Goal: Navigation & Orientation: Find specific page/section

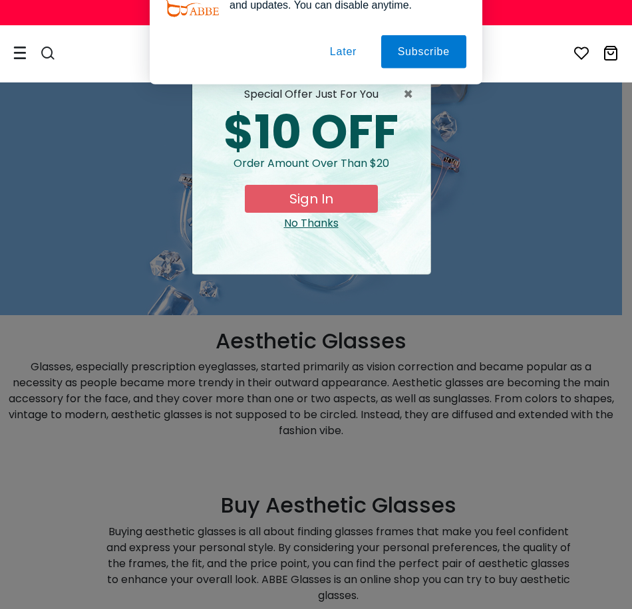
click at [0, 0] on button "Later" at bounding box center [0, 0] width 0 height 0
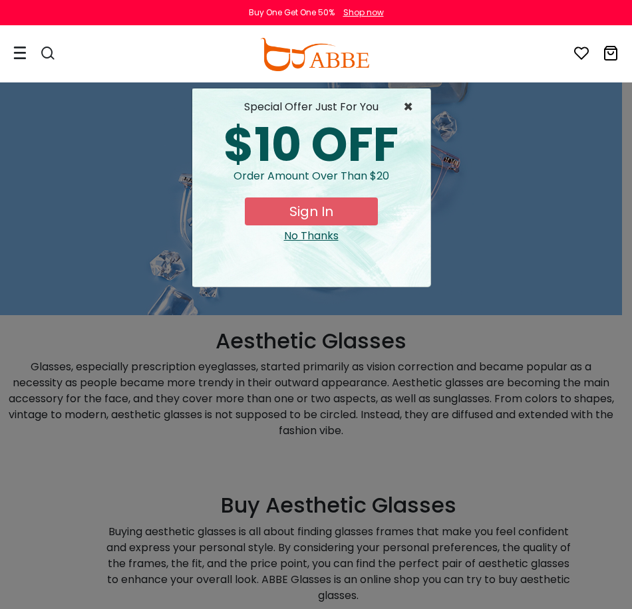
click at [405, 110] on span "×" at bounding box center [411, 107] width 17 height 16
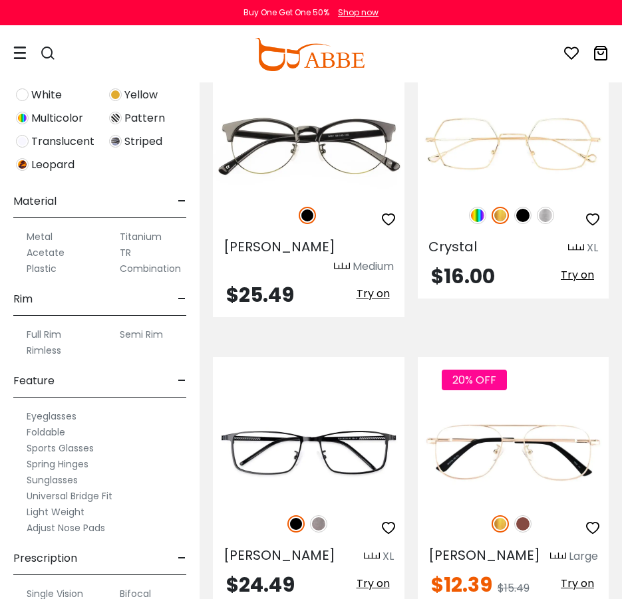
scroll to position [532, 0]
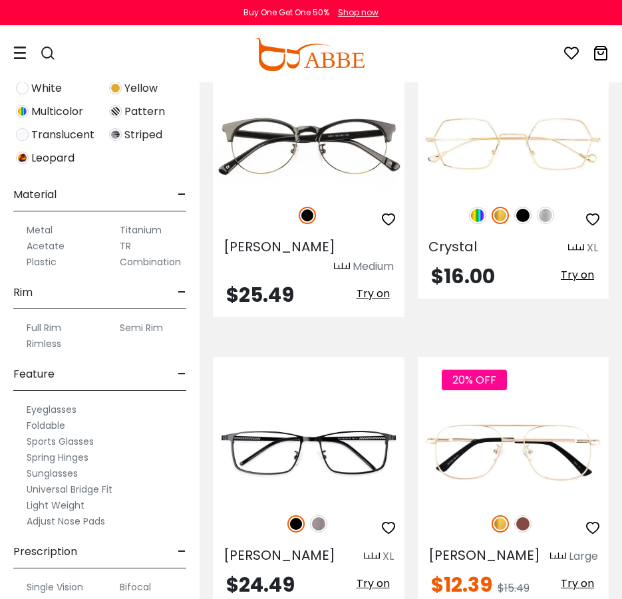
click at [148, 326] on label "Semi Rim" at bounding box center [141, 328] width 43 height 16
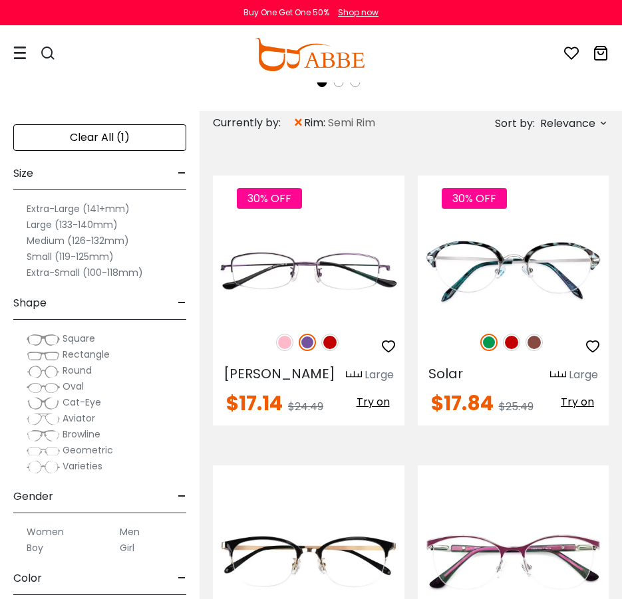
scroll to position [532, 0]
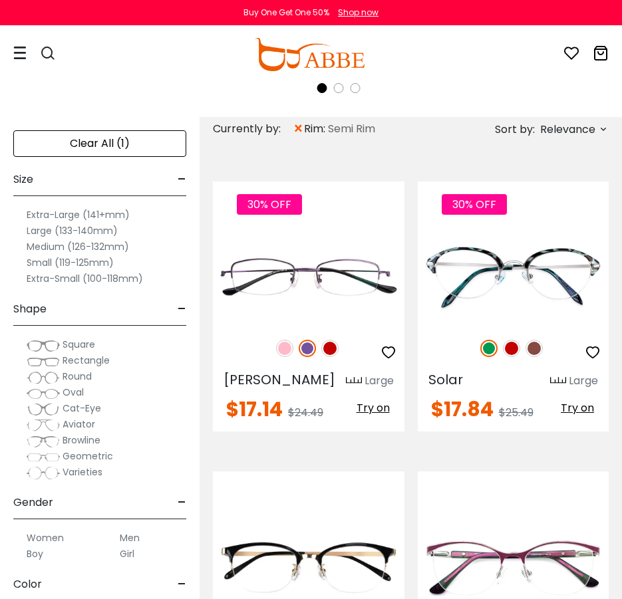
click at [74, 456] on span "Geometric" at bounding box center [87, 455] width 51 height 13
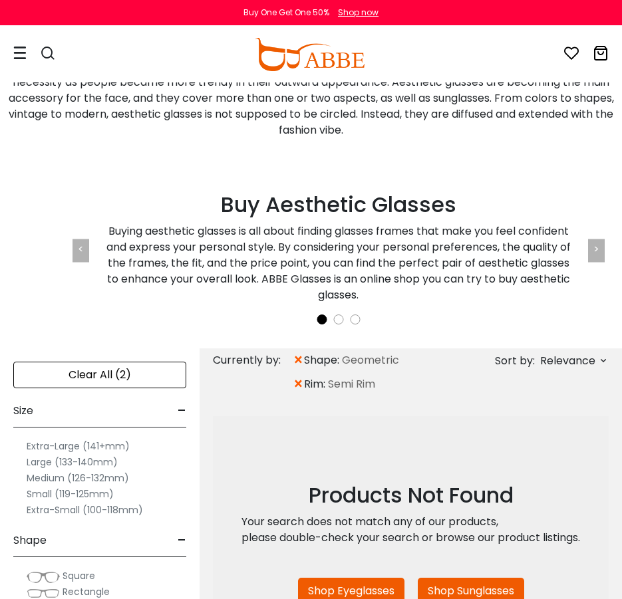
scroll to position [199, 0]
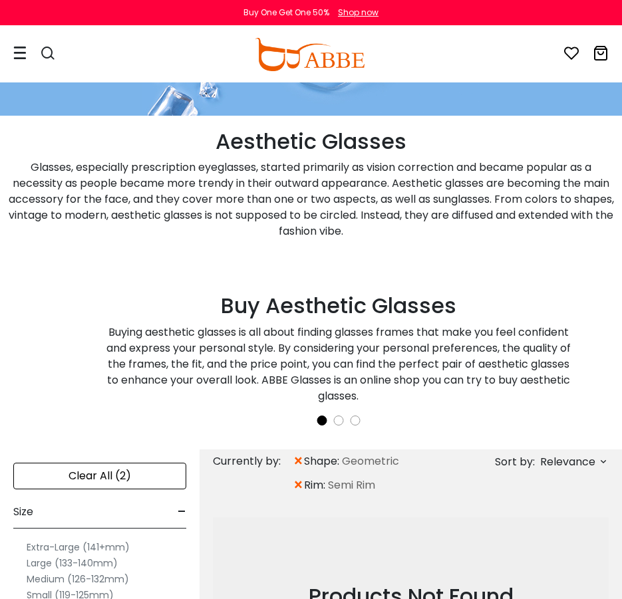
click at [114, 485] on div "Clear All (2)" at bounding box center [99, 476] width 173 height 27
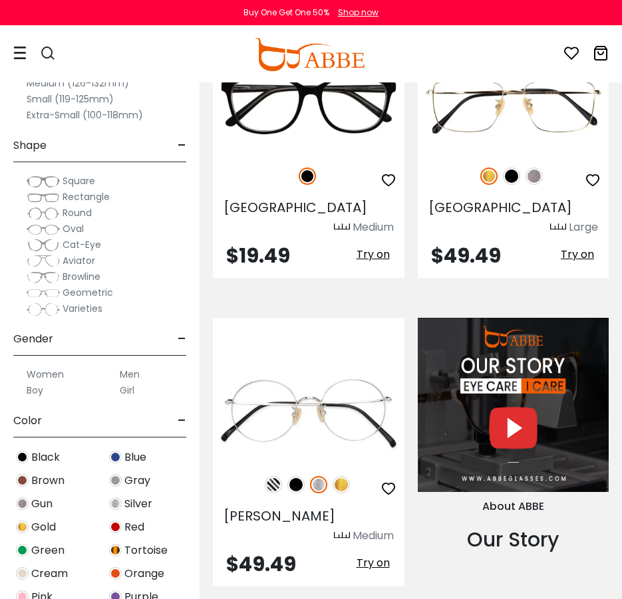
scroll to position [1928, 0]
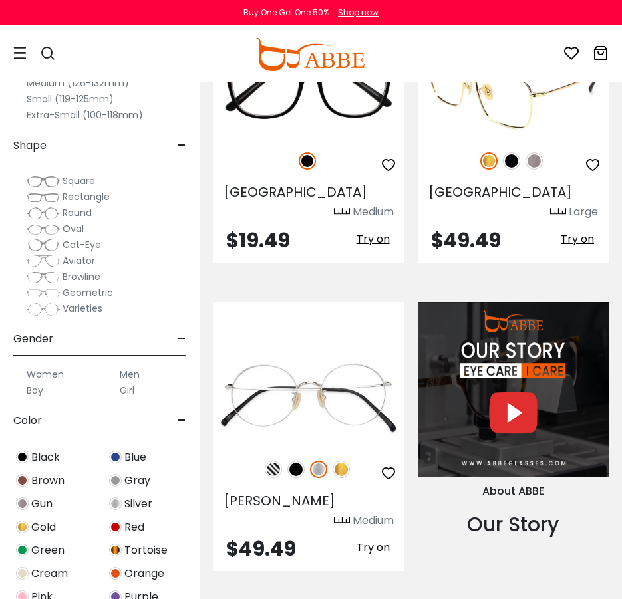
click at [582, 231] on span "Try on" at bounding box center [576, 238] width 33 height 15
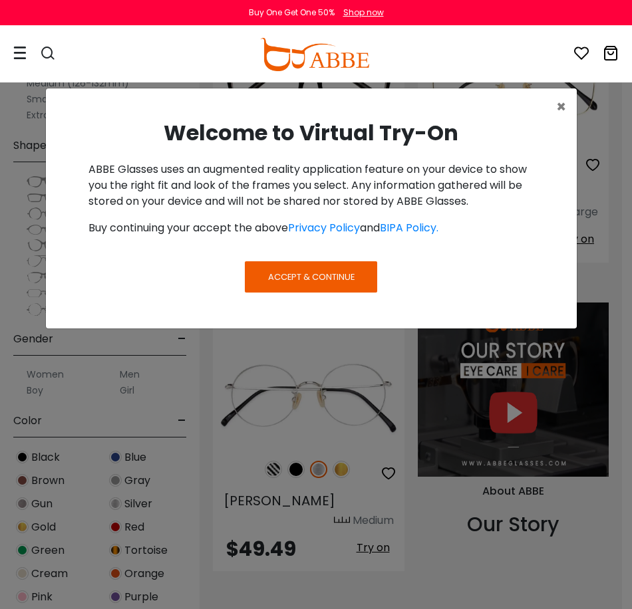
click at [331, 272] on span "Accept & Continue" at bounding box center [311, 277] width 86 height 13
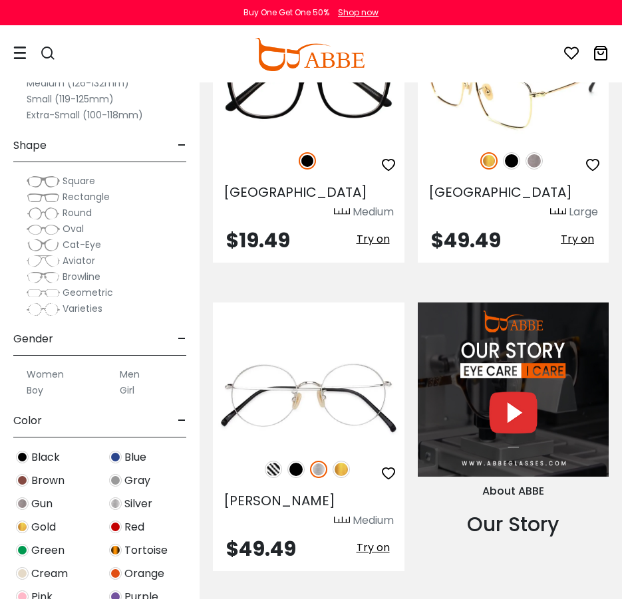
click at [584, 231] on span "Try on" at bounding box center [576, 238] width 33 height 15
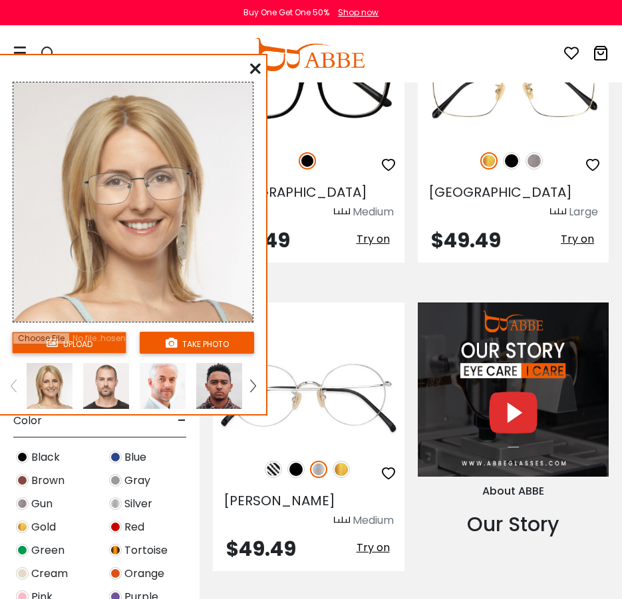
click at [212, 385] on img at bounding box center [219, 386] width 46 height 46
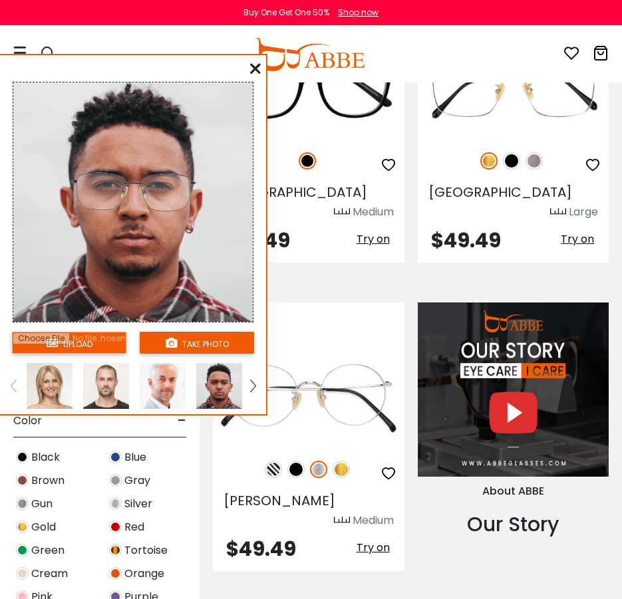
click at [159, 386] on img at bounding box center [163, 386] width 46 height 46
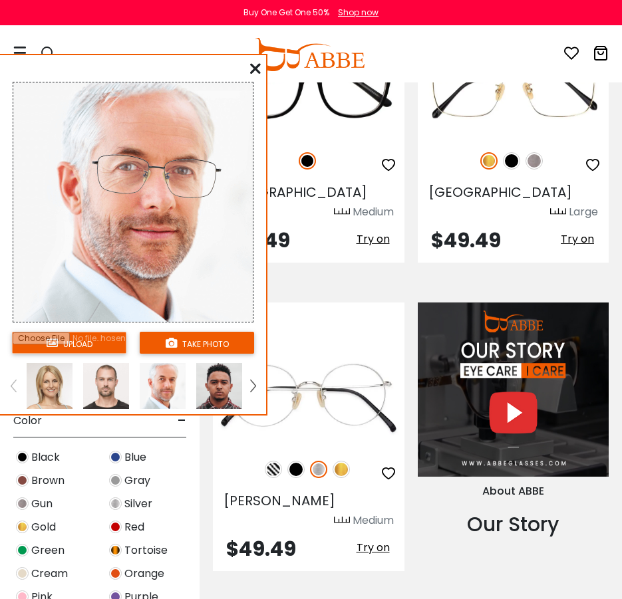
click at [107, 384] on img at bounding box center [106, 386] width 46 height 46
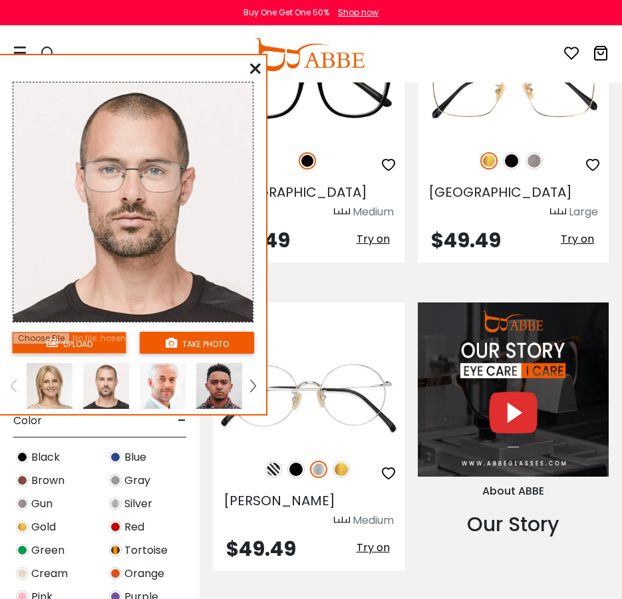
click at [250, 382] on img at bounding box center [252, 386] width 5 height 12
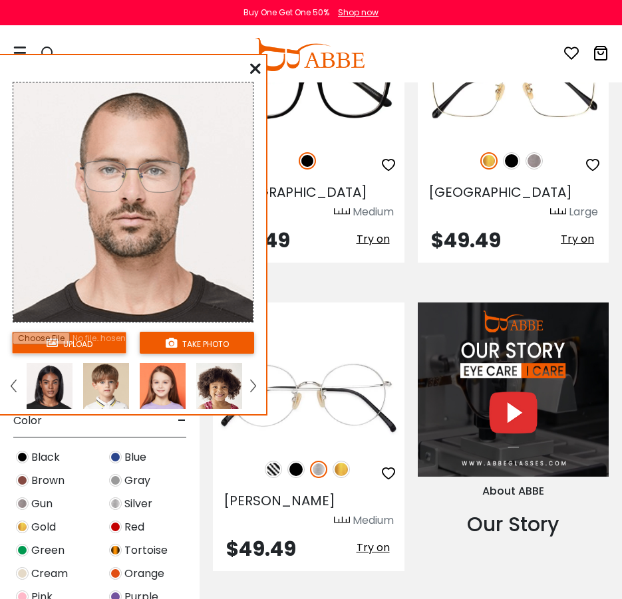
click at [169, 386] on img at bounding box center [163, 386] width 46 height 46
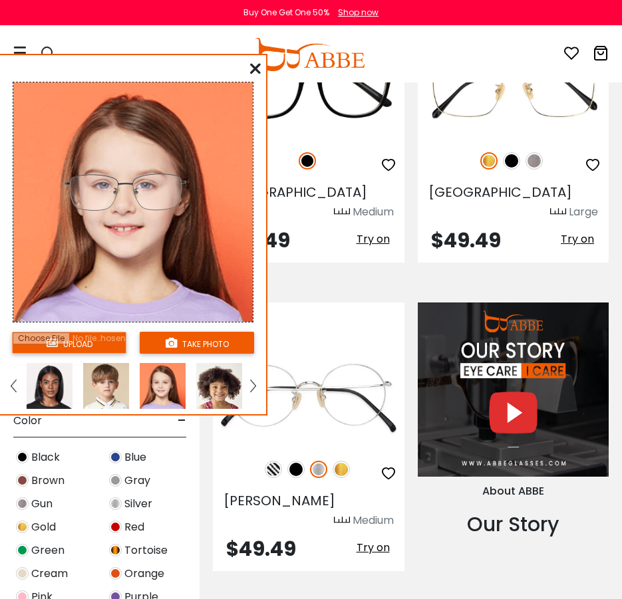
click at [210, 388] on img at bounding box center [219, 386] width 46 height 46
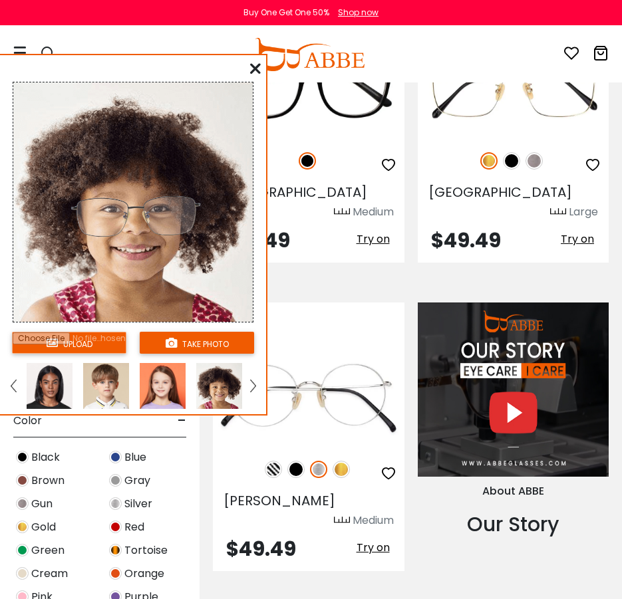
click at [116, 389] on img at bounding box center [106, 386] width 46 height 46
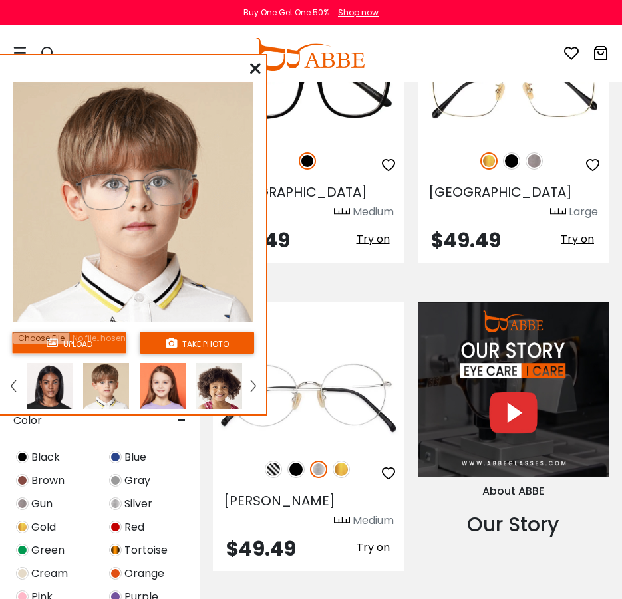
click at [51, 388] on img at bounding box center [50, 386] width 46 height 46
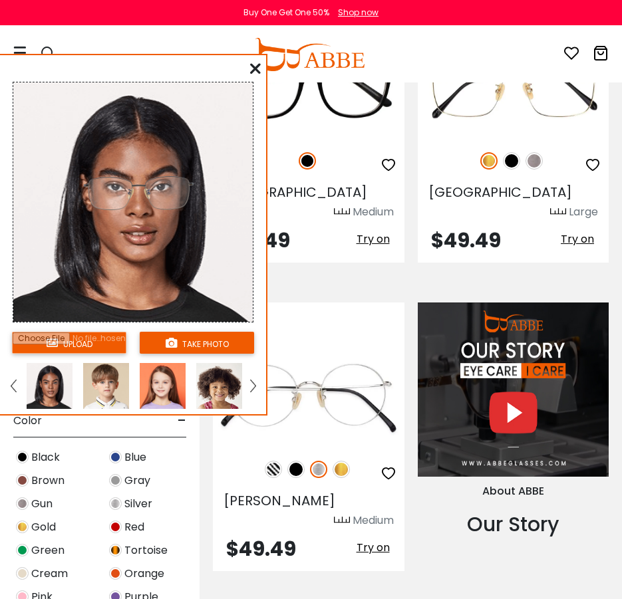
click at [252, 70] on icon at bounding box center [255, 68] width 11 height 11
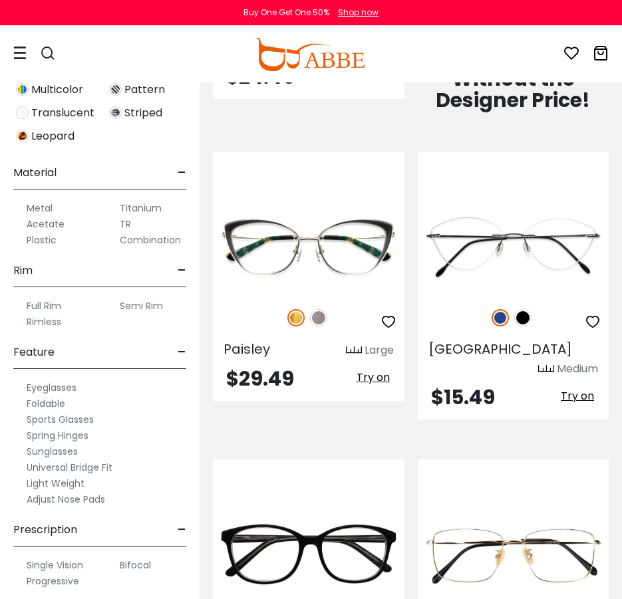
scroll to position [88, 0]
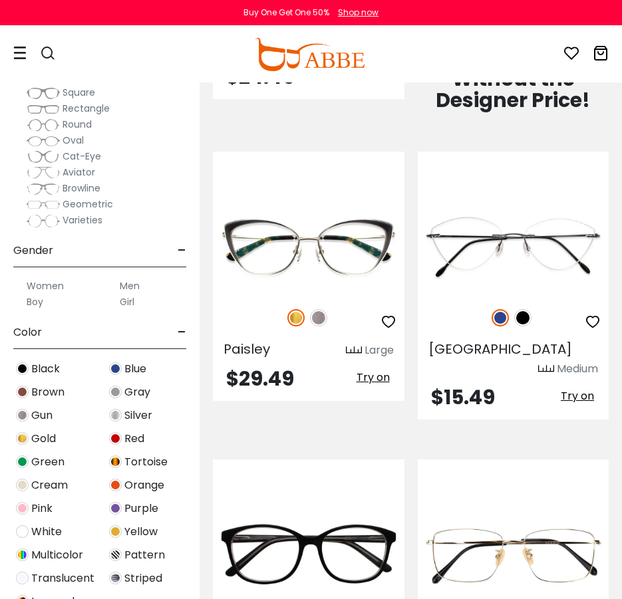
click at [114, 372] on img at bounding box center [115, 368] width 13 height 13
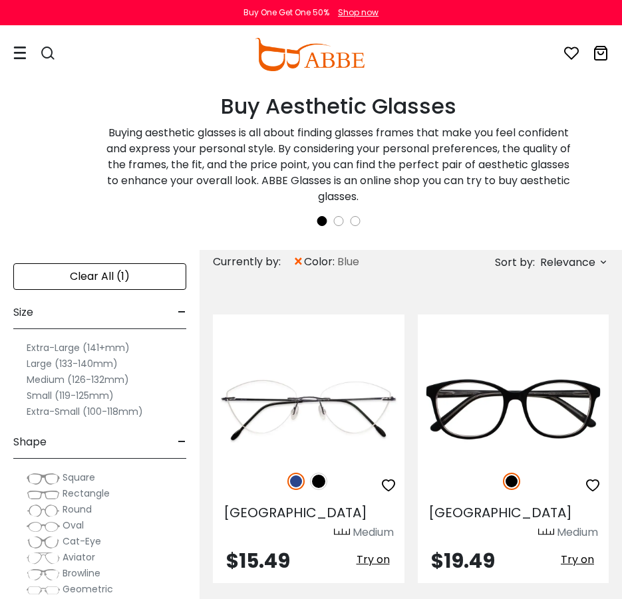
click at [108, 264] on div "Clear All (1)" at bounding box center [99, 276] width 173 height 27
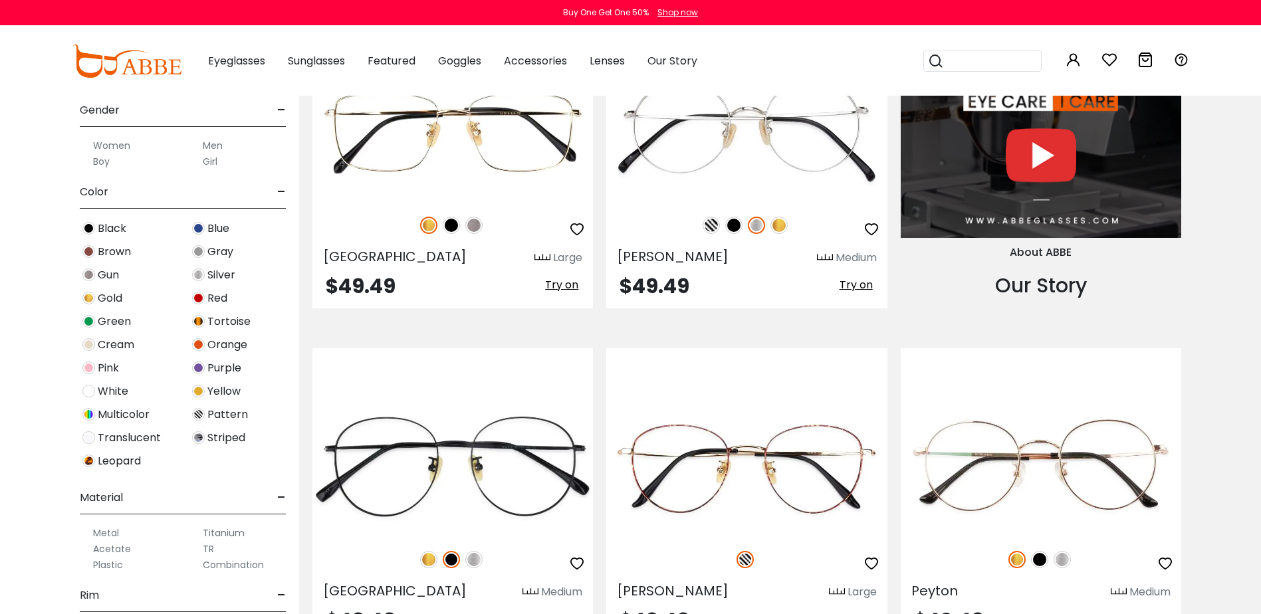
scroll to position [216, 0]
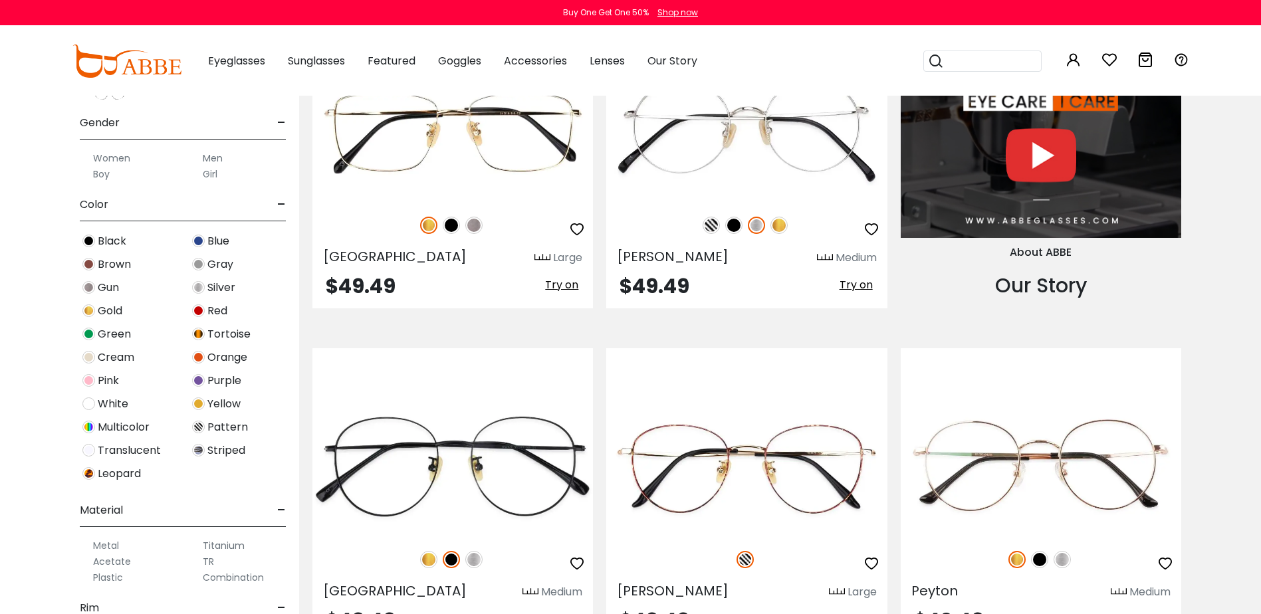
click at [200, 316] on img at bounding box center [198, 310] width 13 height 13
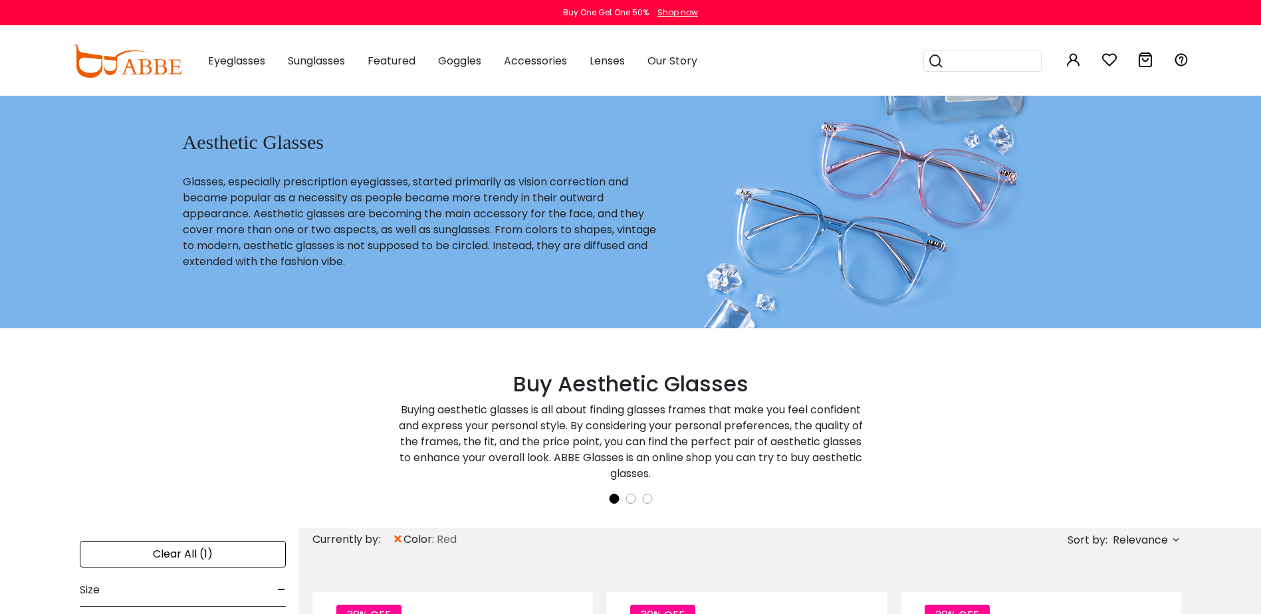
drag, startPoint x: 256, startPoint y: 388, endPoint x: 354, endPoint y: 335, distance: 110.9
click at [257, 388] on div "< > Buy Aesthetic Glasses Buying aesthetic glasses is all about finding glasses…" at bounding box center [630, 427] width 1009 height 199
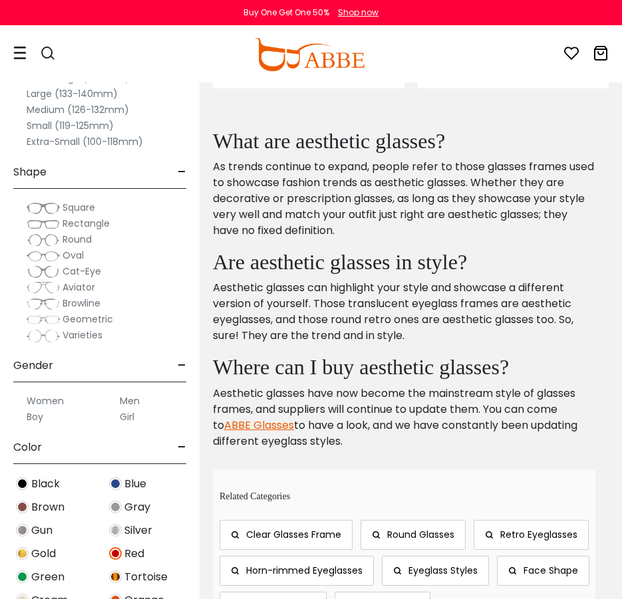
scroll to position [2659, 0]
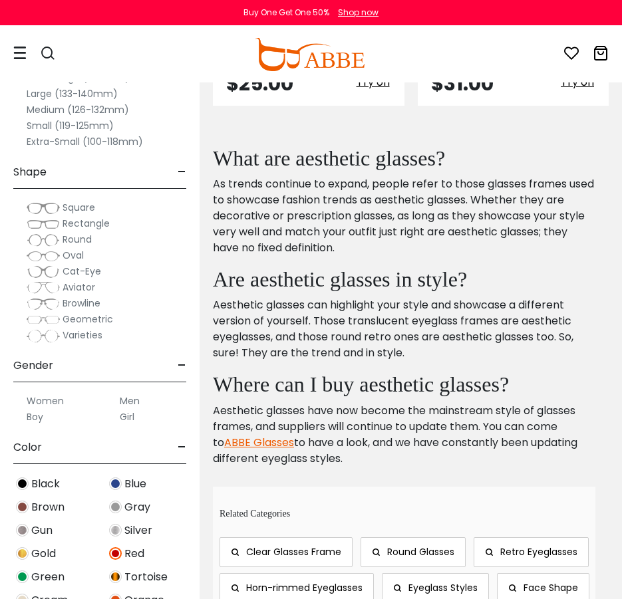
click at [88, 334] on span "Varieties" at bounding box center [82, 334] width 40 height 13
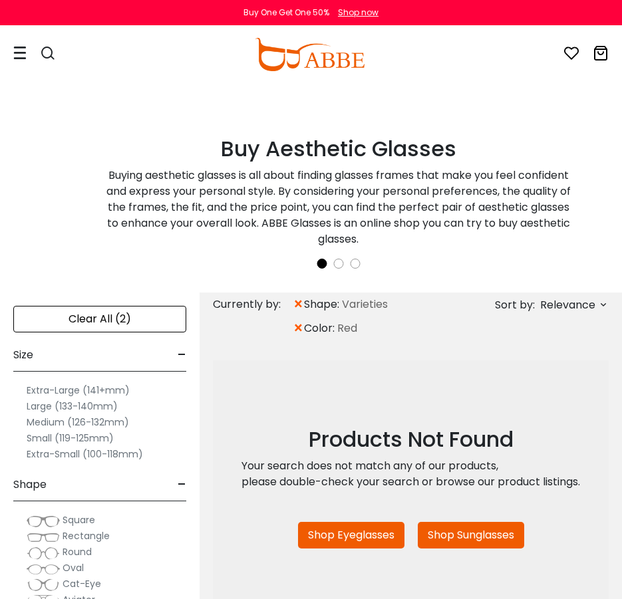
scroll to position [332, 0]
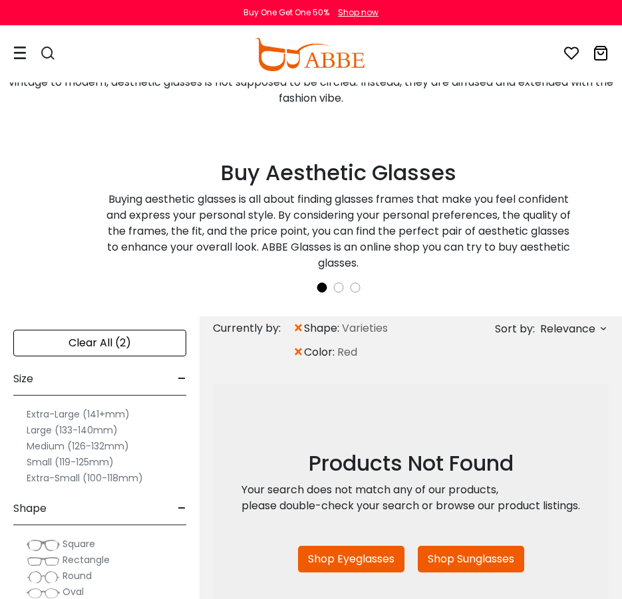
click at [136, 340] on div "Clear All (2)" at bounding box center [99, 343] width 173 height 27
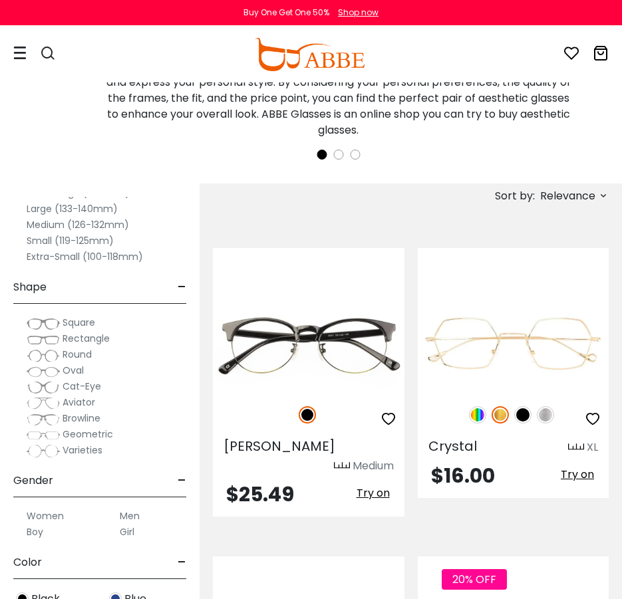
scroll to position [266, 0]
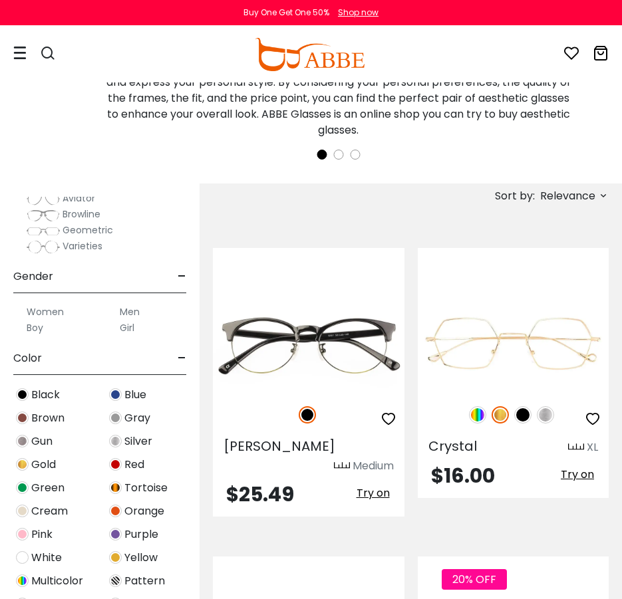
click at [94, 245] on span "Varieties" at bounding box center [82, 245] width 40 height 13
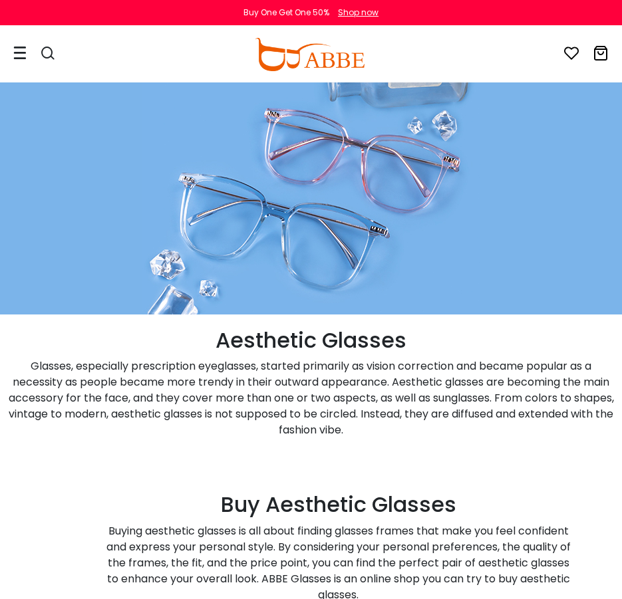
scroll to position [465, 0]
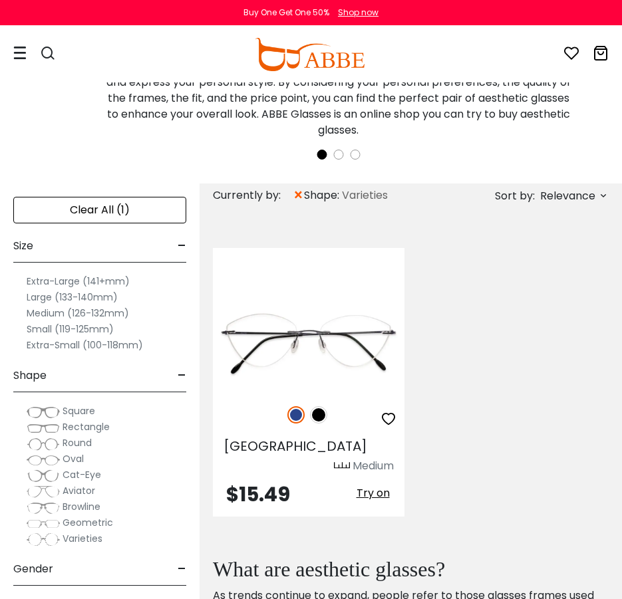
click at [130, 216] on div "Clear All (1)" at bounding box center [99, 210] width 173 height 27
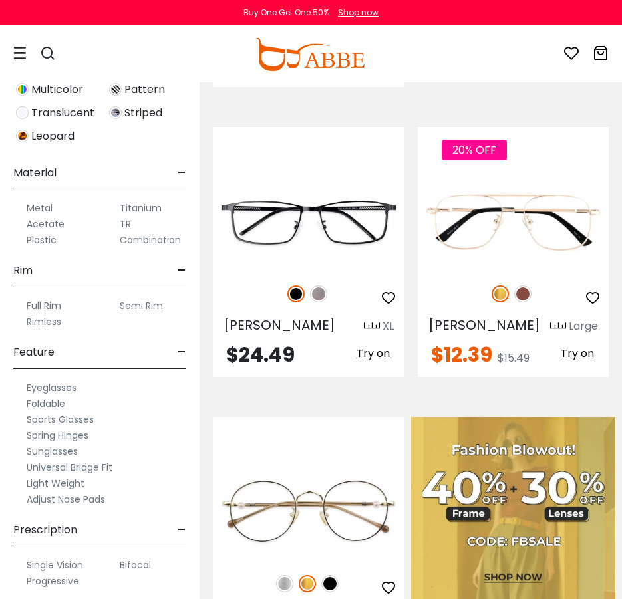
scroll to position [1064, 0]
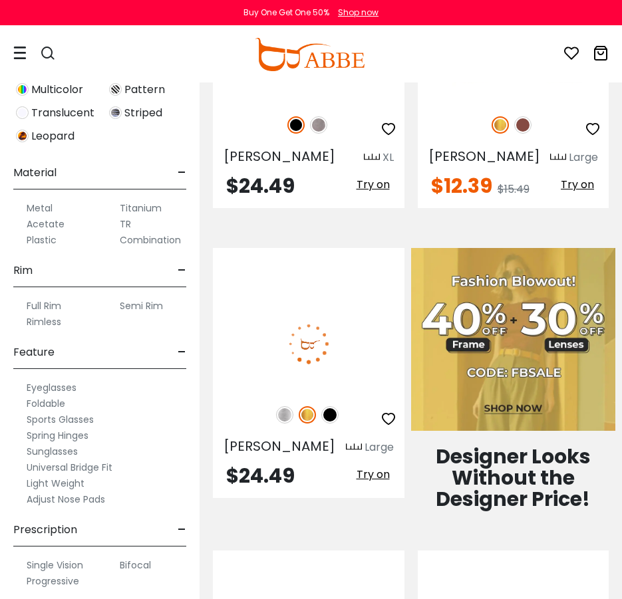
click at [282, 406] on img at bounding box center [284, 414] width 17 height 17
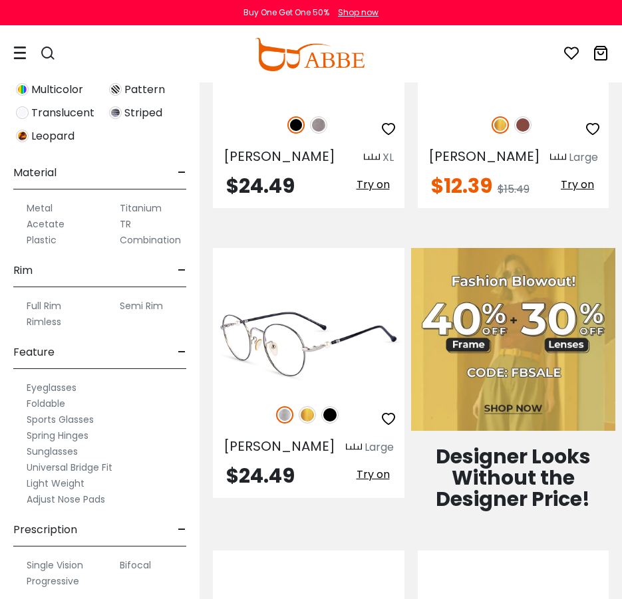
click at [334, 406] on img at bounding box center [329, 414] width 17 height 17
click at [311, 406] on img at bounding box center [306, 414] width 17 height 17
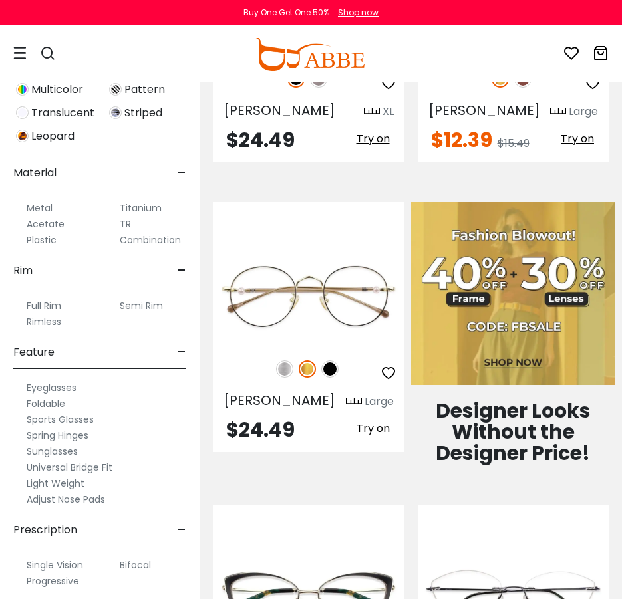
drag, startPoint x: 303, startPoint y: 321, endPoint x: 310, endPoint y: 159, distance: 162.3
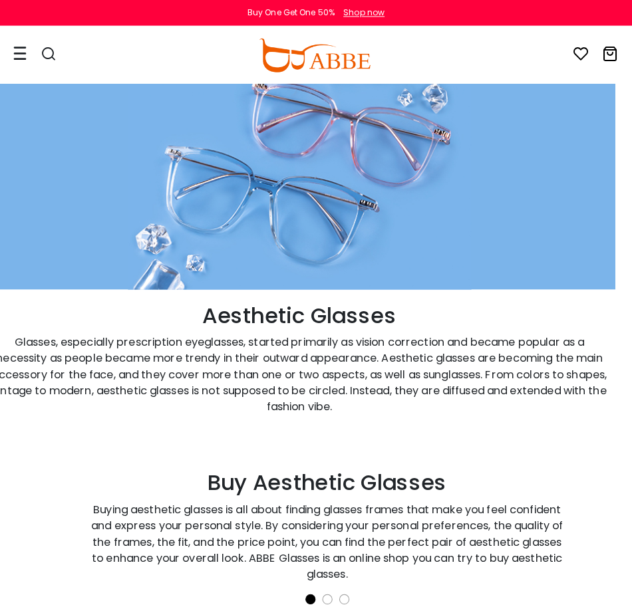
scroll to position [0, 17]
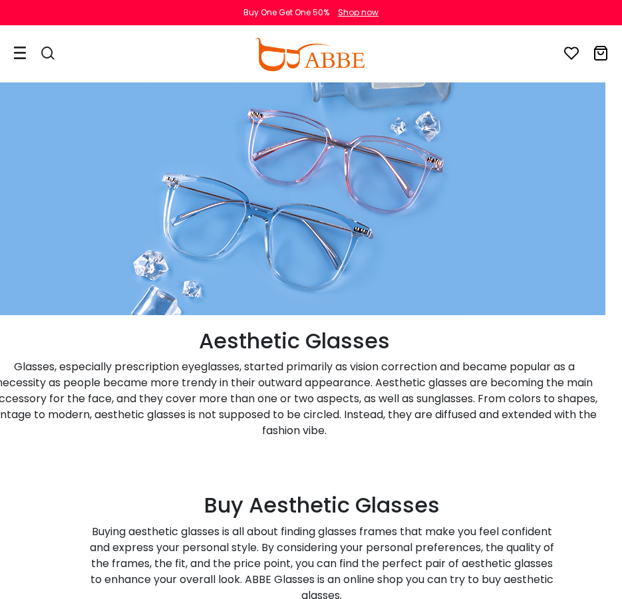
drag, startPoint x: 400, startPoint y: 152, endPoint x: 418, endPoint y: -25, distance: 177.2
click at [23, 45] on div at bounding box center [19, 54] width 13 height 55
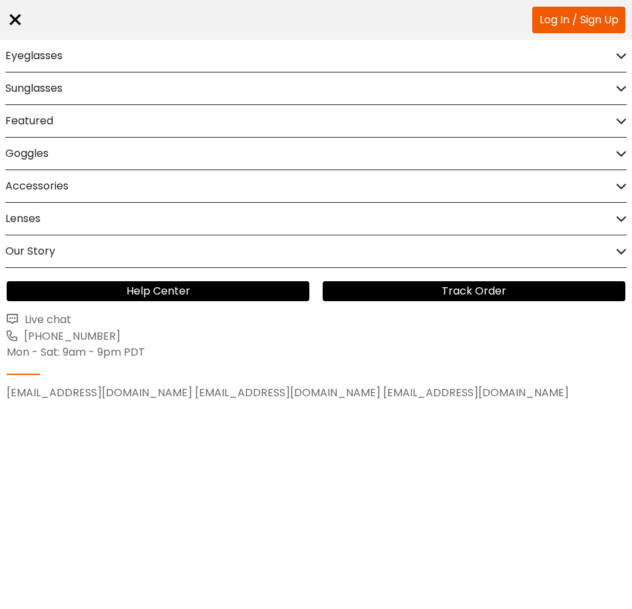
click at [39, 128] on h2 "Featured" at bounding box center [29, 121] width 48 height 32
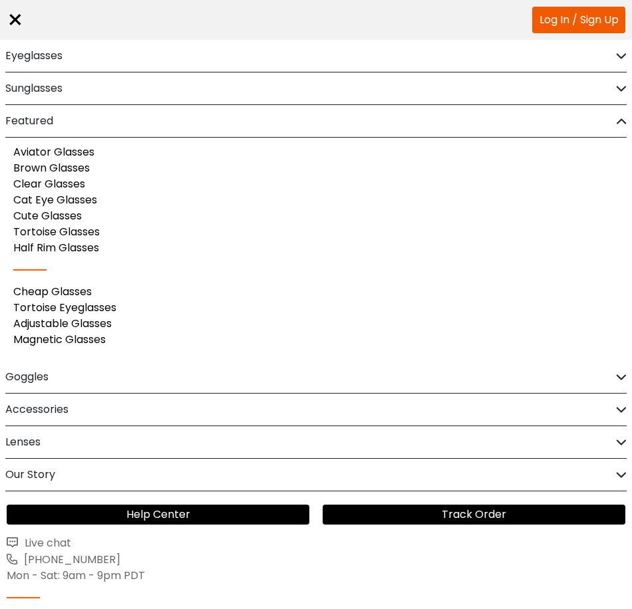
click at [43, 126] on h2 "Featured" at bounding box center [29, 121] width 48 height 32
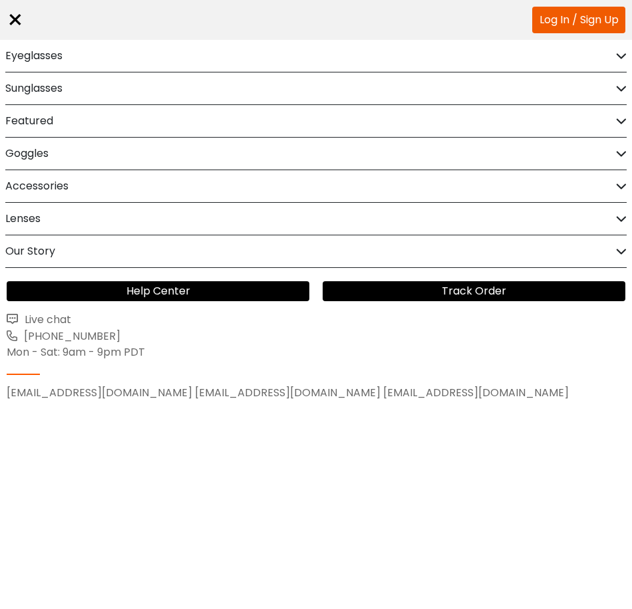
click at [53, 82] on h2 "Sunglasses" at bounding box center [33, 88] width 57 height 32
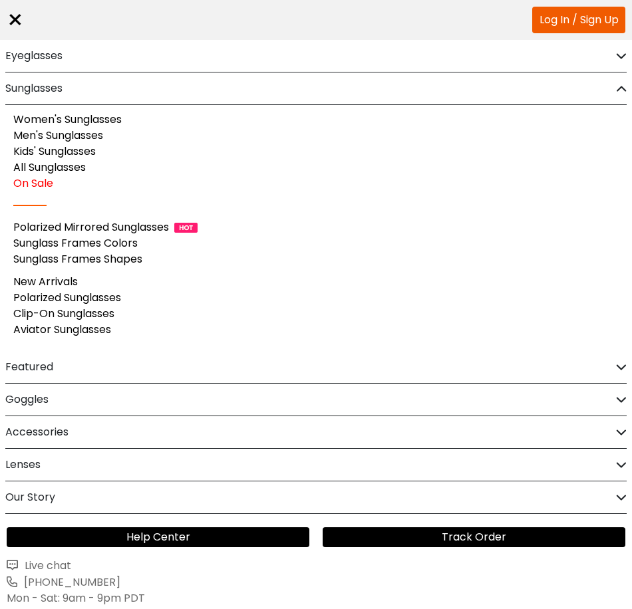
click at [116, 243] on link "Sunglass Frames Colors" at bounding box center [75, 242] width 124 height 15
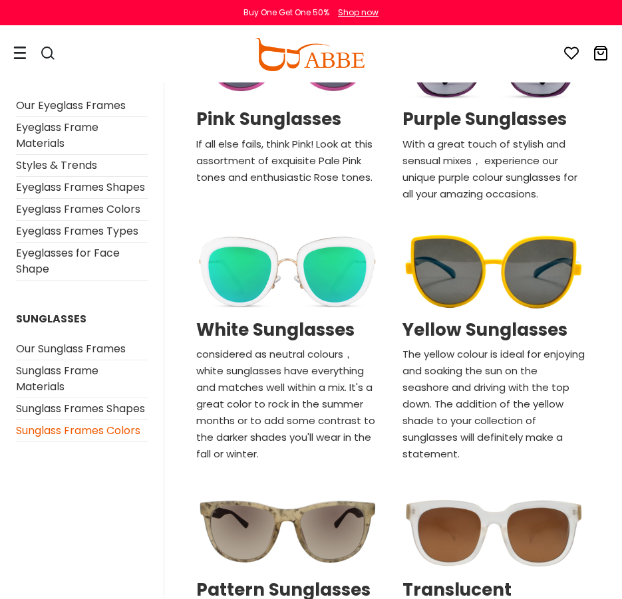
scroll to position [1795, 0]
